Goal: Task Accomplishment & Management: Use online tool/utility

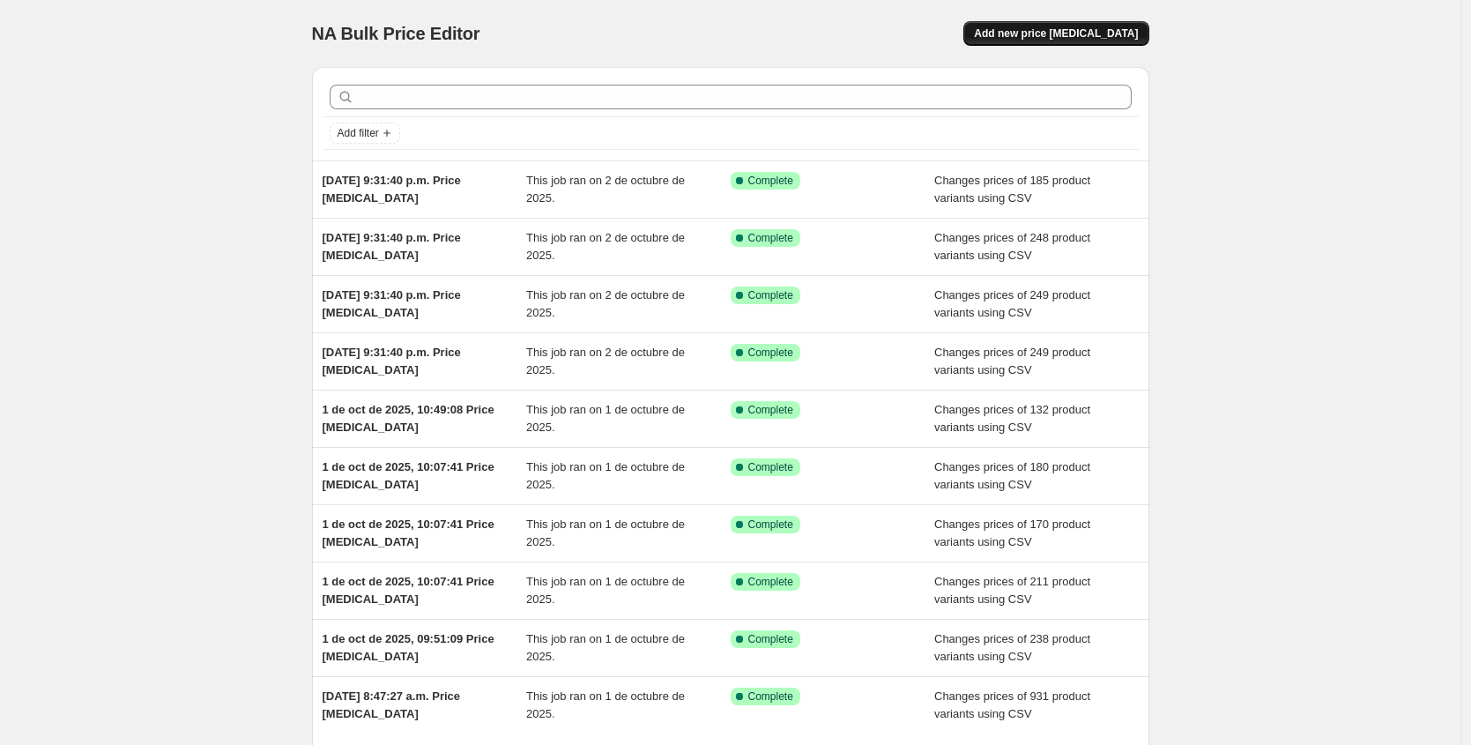
click at [1099, 33] on span "Add new price [MEDICAL_DATA]" at bounding box center [1056, 33] width 164 height 14
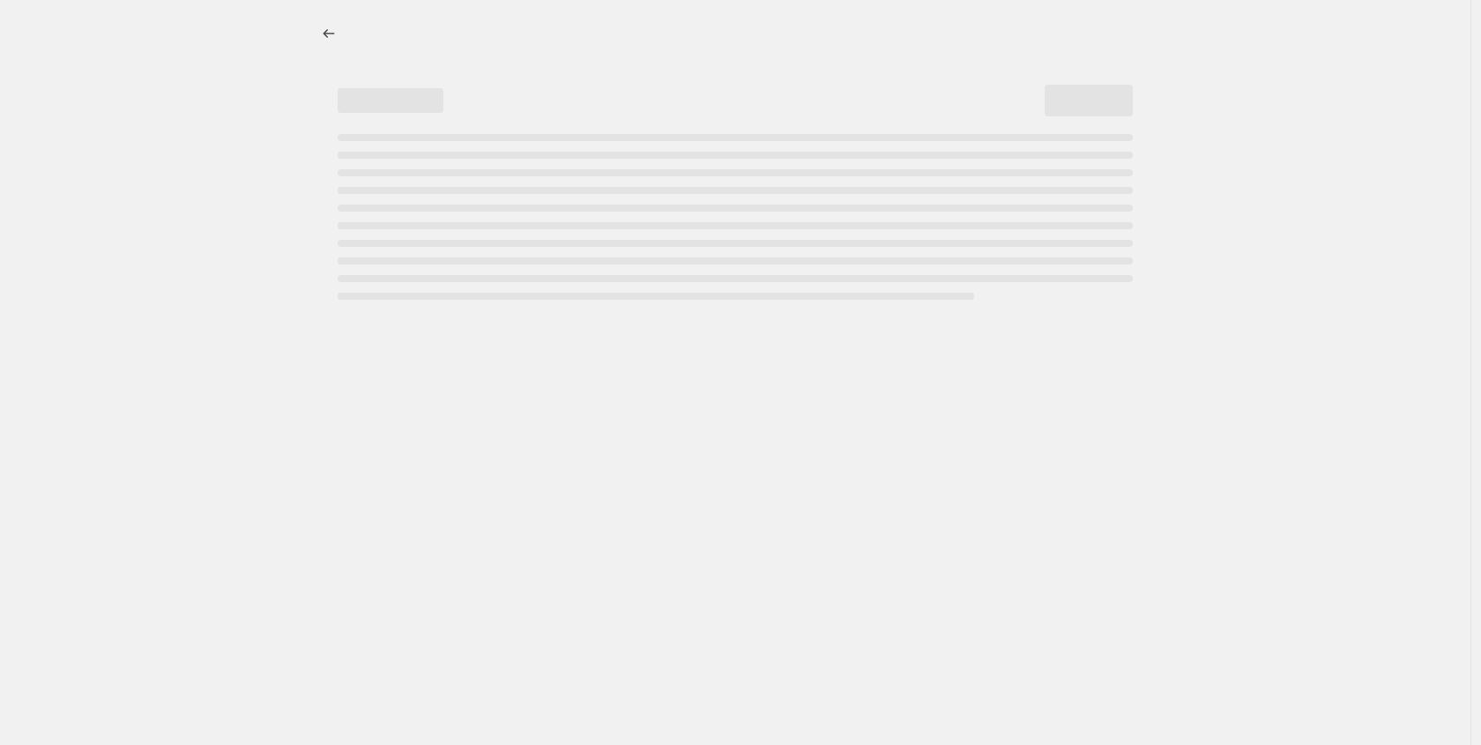
select select "percentage"
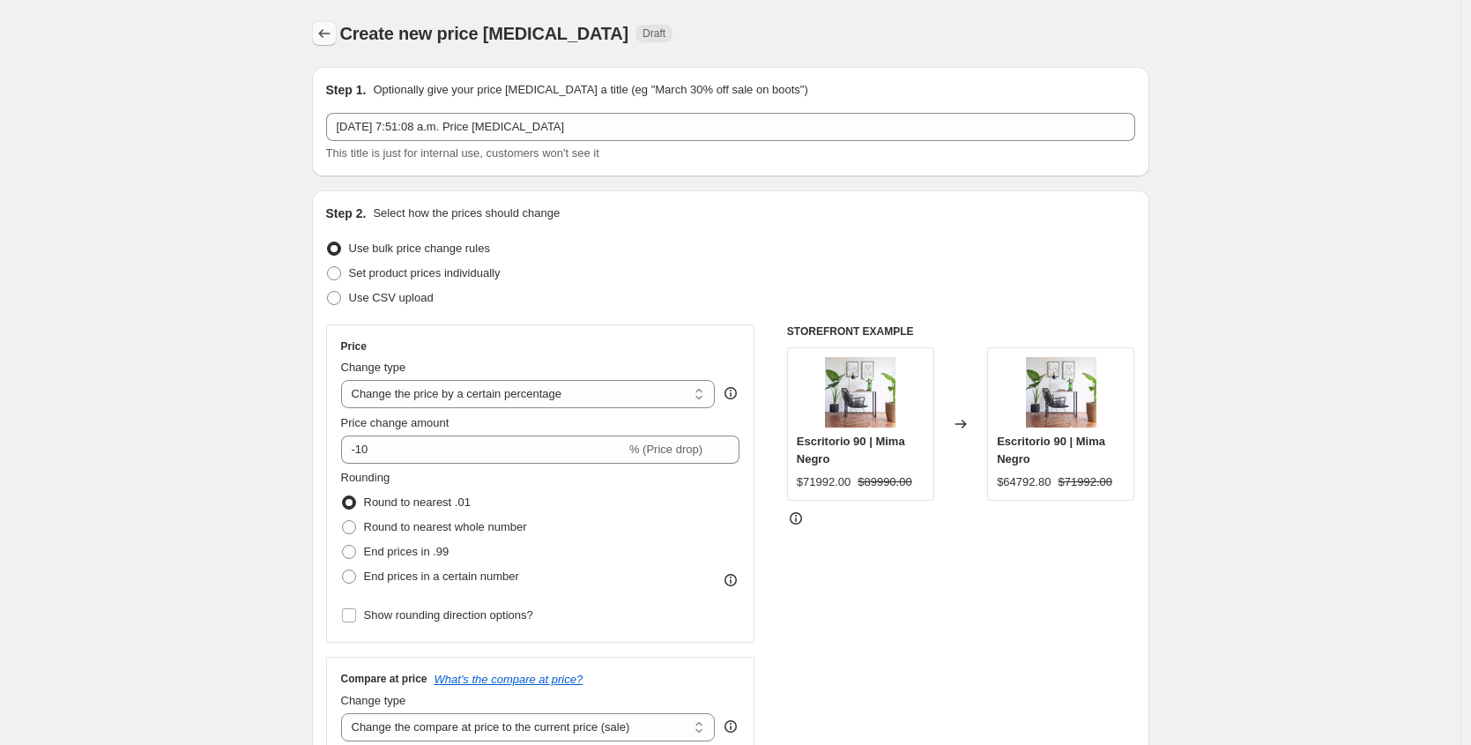
click at [323, 35] on icon "Price change jobs" at bounding box center [325, 34] width 18 height 18
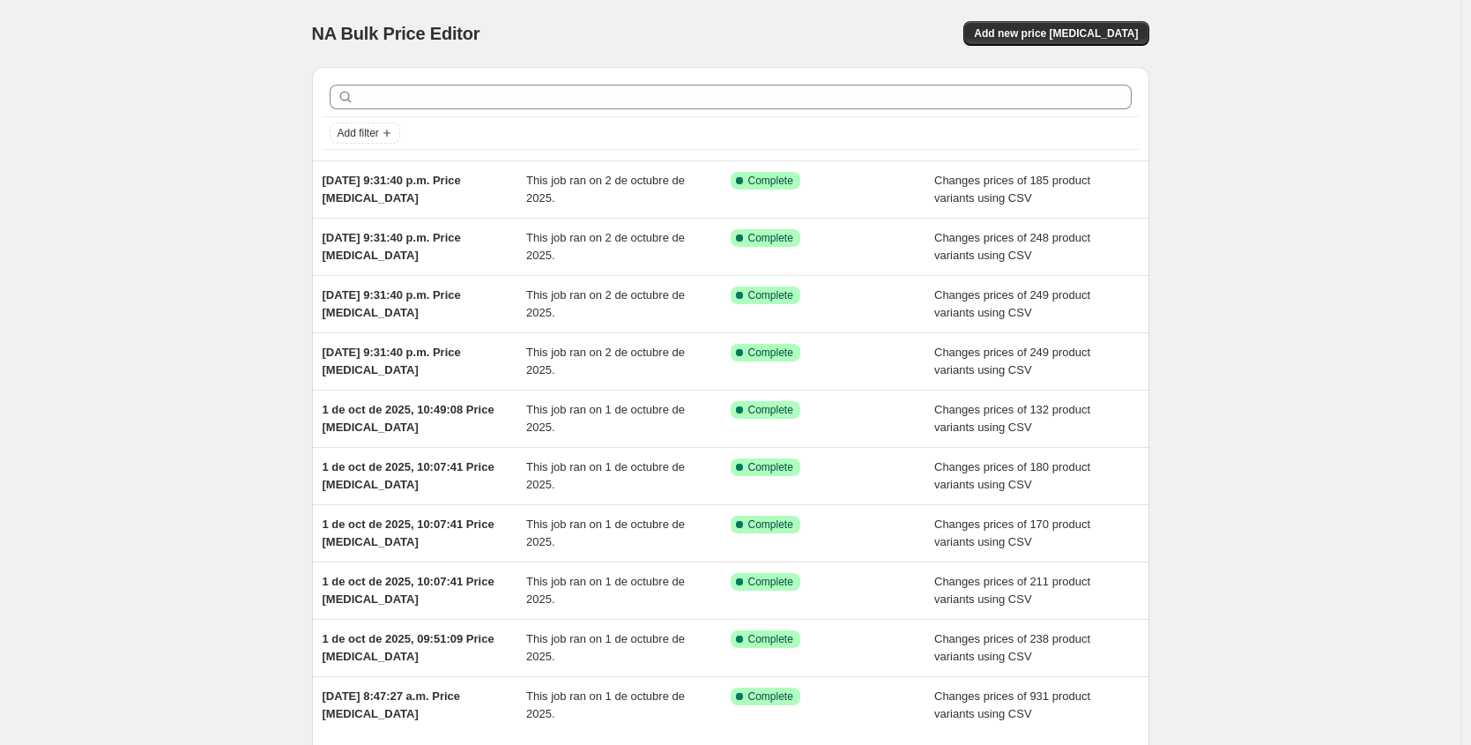
click at [1350, 189] on div "NA Bulk Price Editor. This page is ready NA Bulk Price Editor Add new price [ME…" at bounding box center [730, 454] width 1461 height 908
